Goal: Navigation & Orientation: Find specific page/section

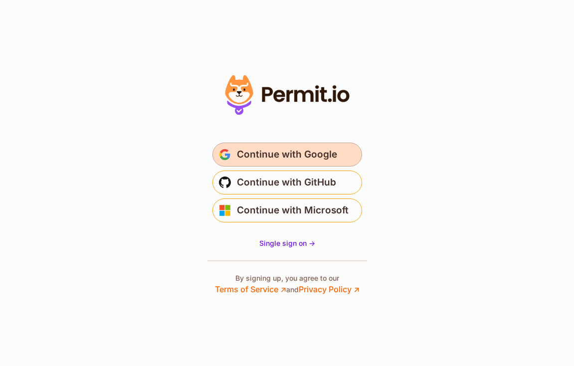
click at [299, 160] on span "Continue with Google" at bounding box center [287, 155] width 100 height 16
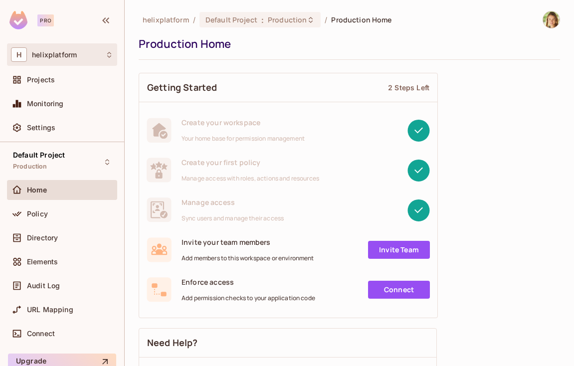
click at [59, 55] on span "helixplatform" at bounding box center [54, 55] width 45 height 8
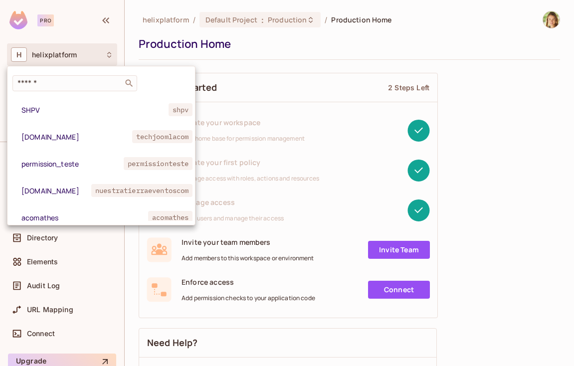
click at [270, 72] on div at bounding box center [287, 183] width 574 height 366
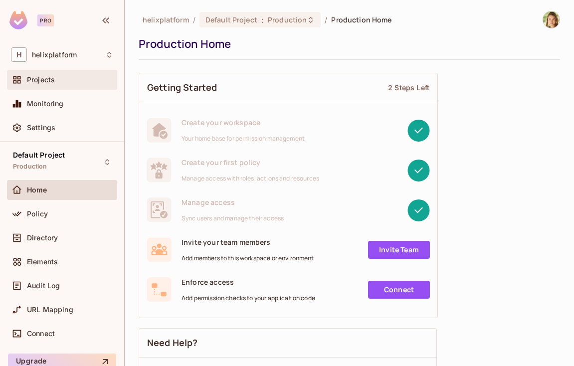
click at [52, 85] on div "Projects" at bounding box center [62, 80] width 102 height 12
